Goal: Task Accomplishment & Management: Manage account settings

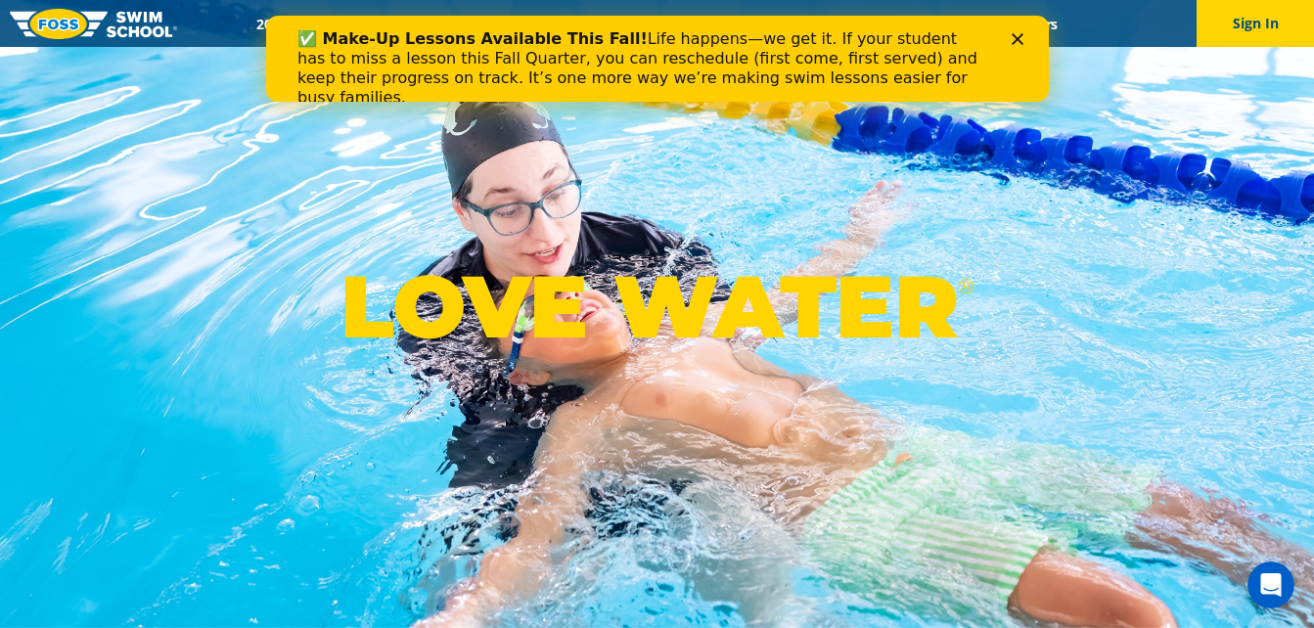
click at [1014, 37] on polygon "Close" at bounding box center [1017, 39] width 12 height 12
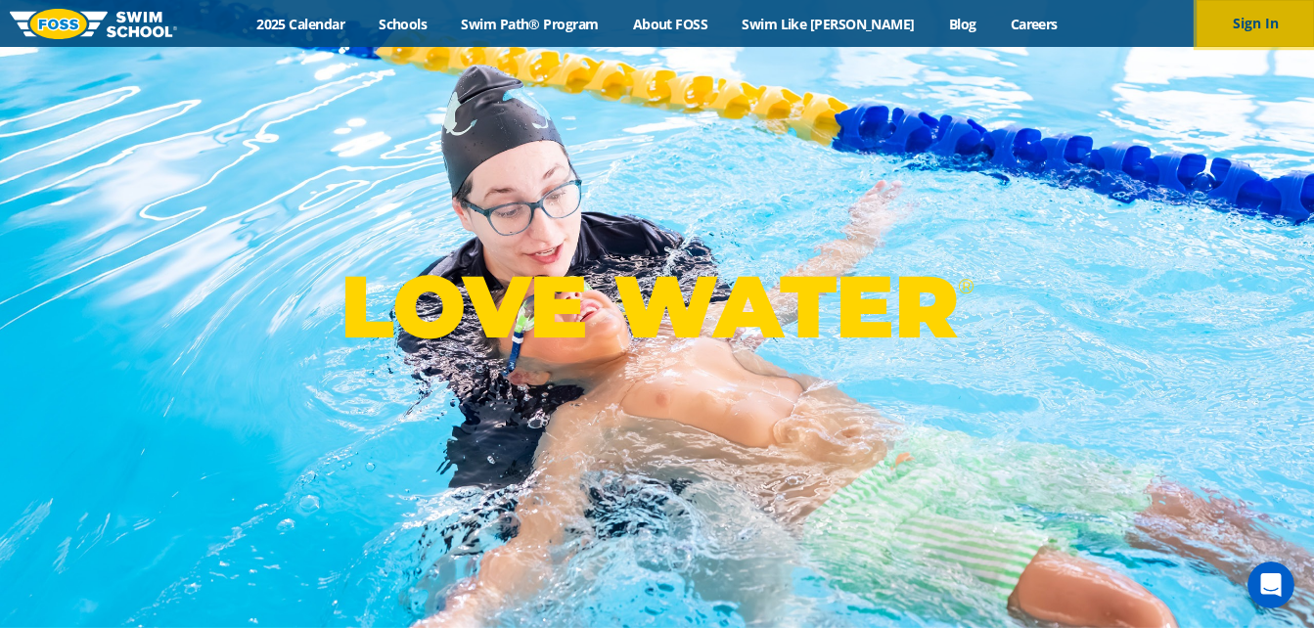
click at [1239, 29] on button "Sign In" at bounding box center [1255, 23] width 117 height 47
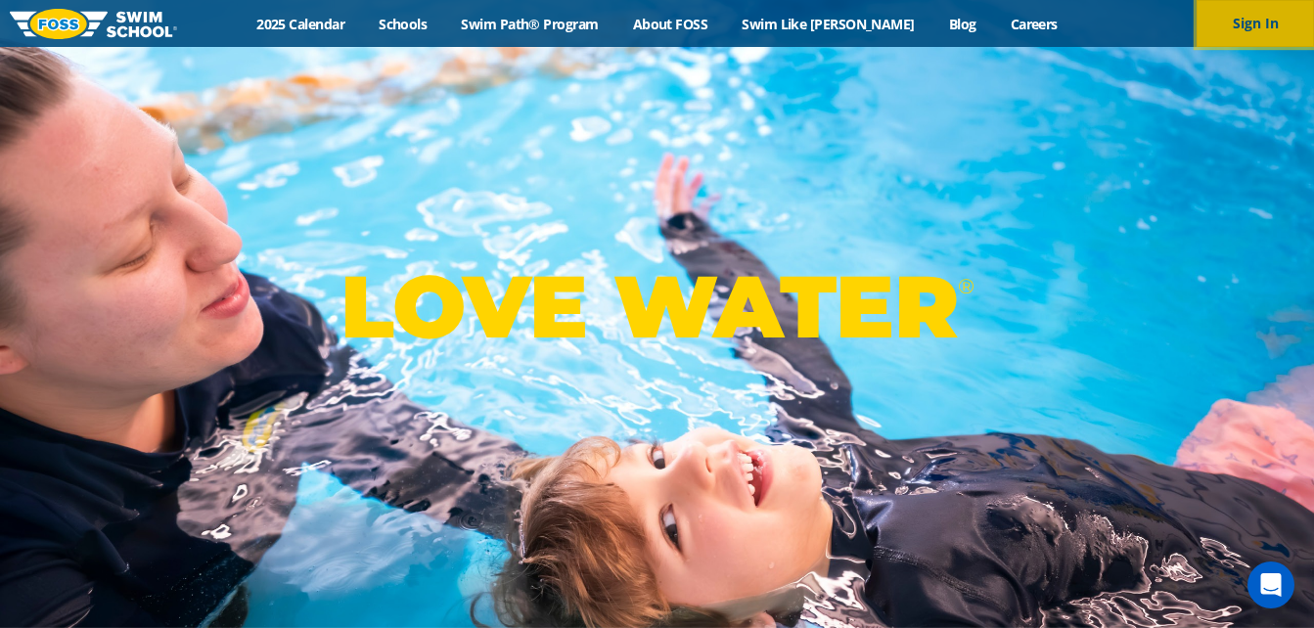
click at [1253, 17] on button "Sign In" at bounding box center [1255, 23] width 117 height 47
